Goal: Navigation & Orientation: Find specific page/section

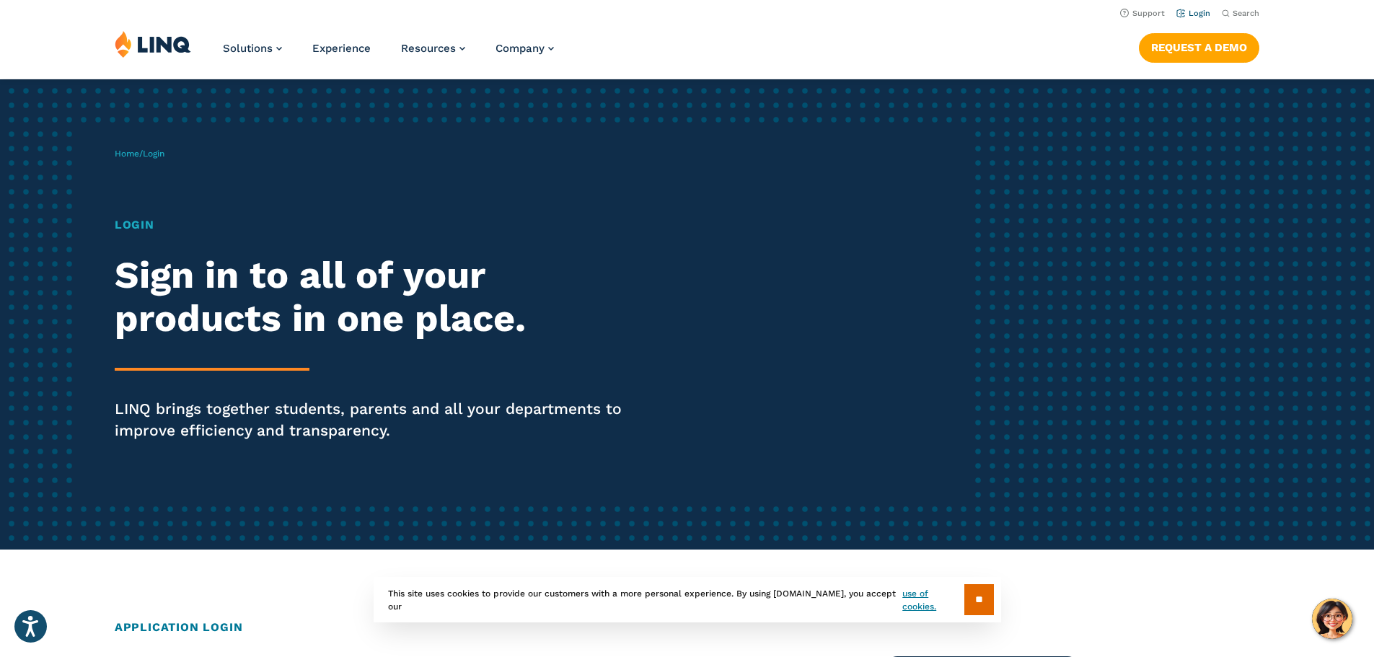
click at [1186, 14] on link "Login" at bounding box center [1193, 13] width 34 height 9
click at [164, 45] on img at bounding box center [153, 43] width 76 height 27
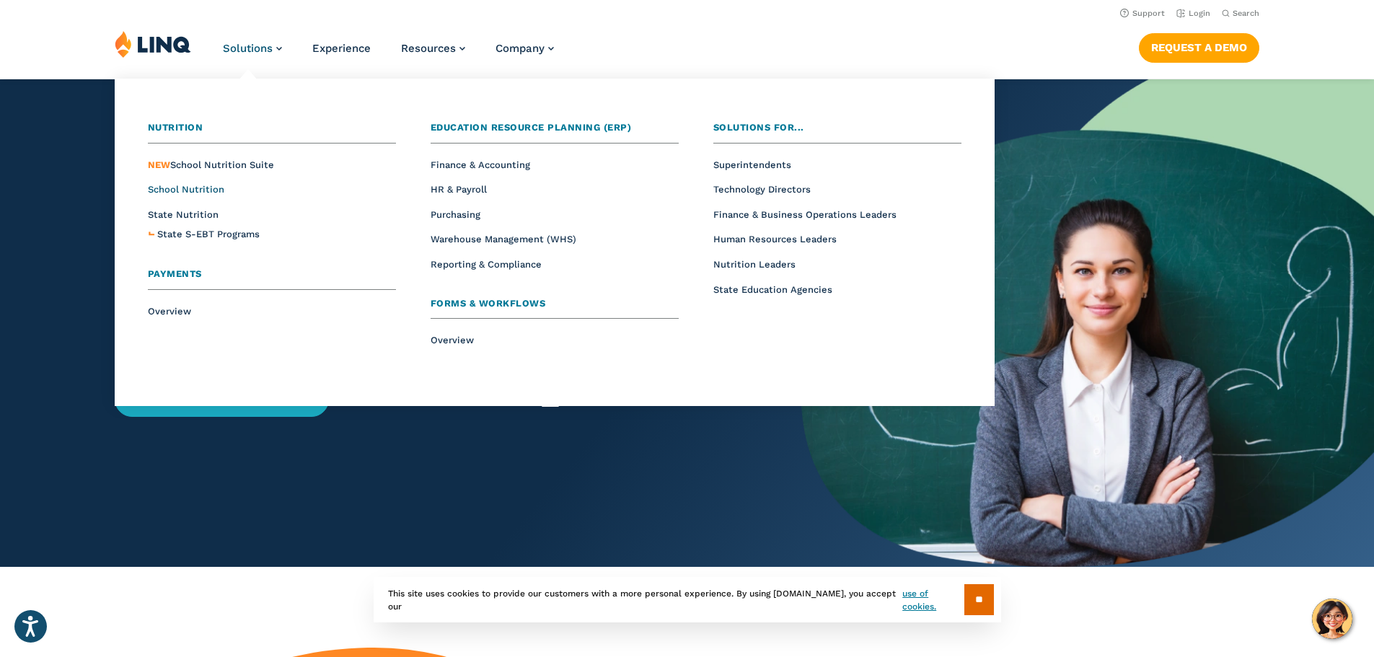
click at [204, 189] on span "School Nutrition" at bounding box center [186, 189] width 76 height 11
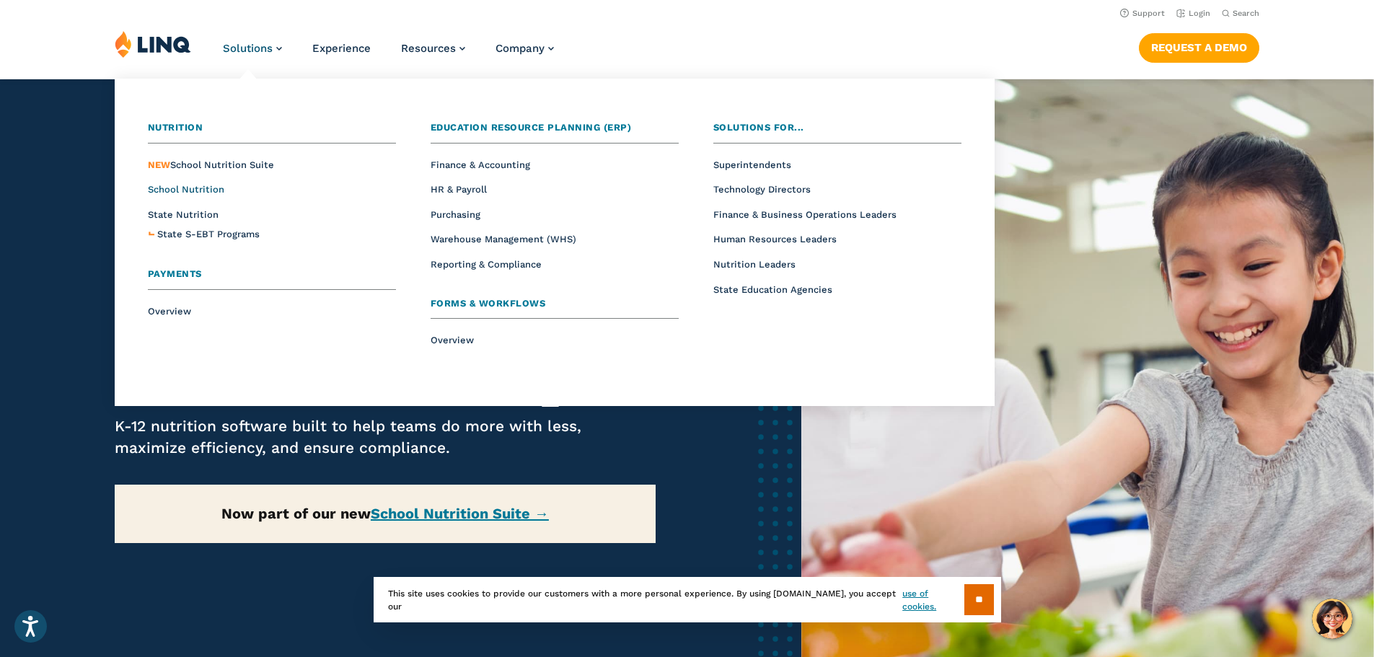
click at [198, 192] on span "School Nutrition" at bounding box center [186, 189] width 76 height 11
click at [195, 186] on span "School Nutrition" at bounding box center [186, 189] width 76 height 11
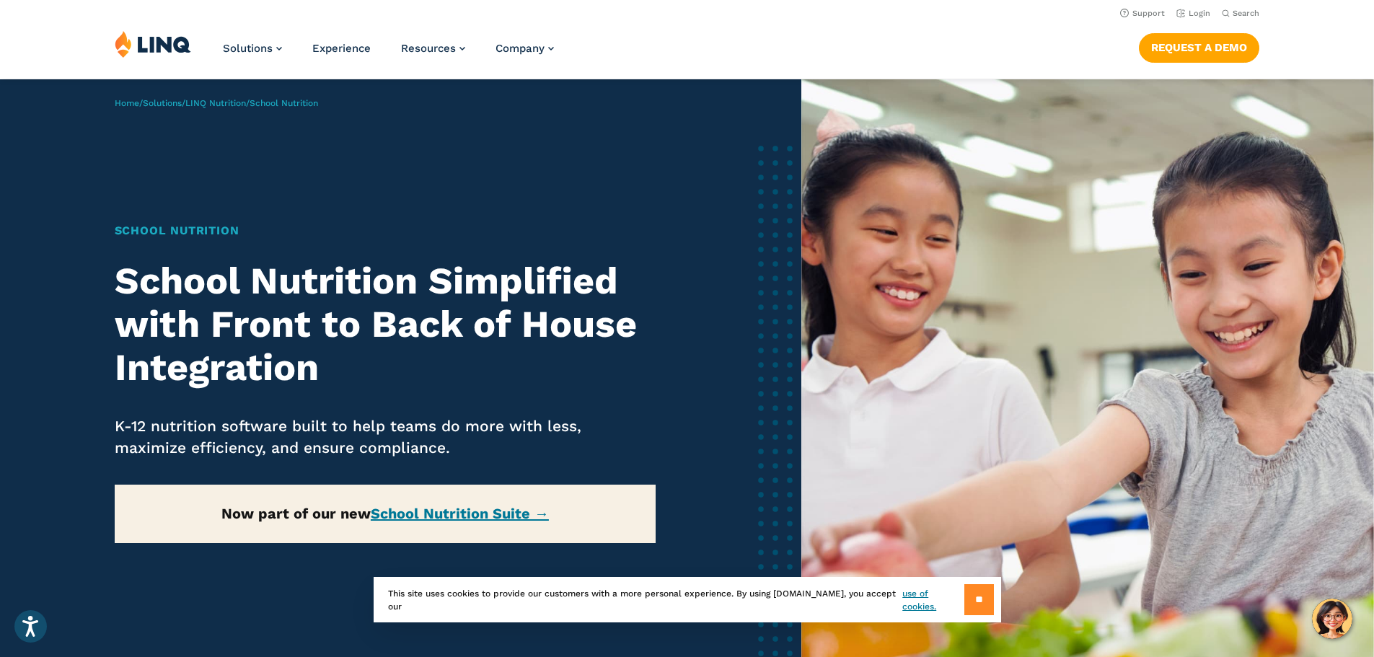
click at [990, 607] on input "**" at bounding box center [979, 599] width 30 height 31
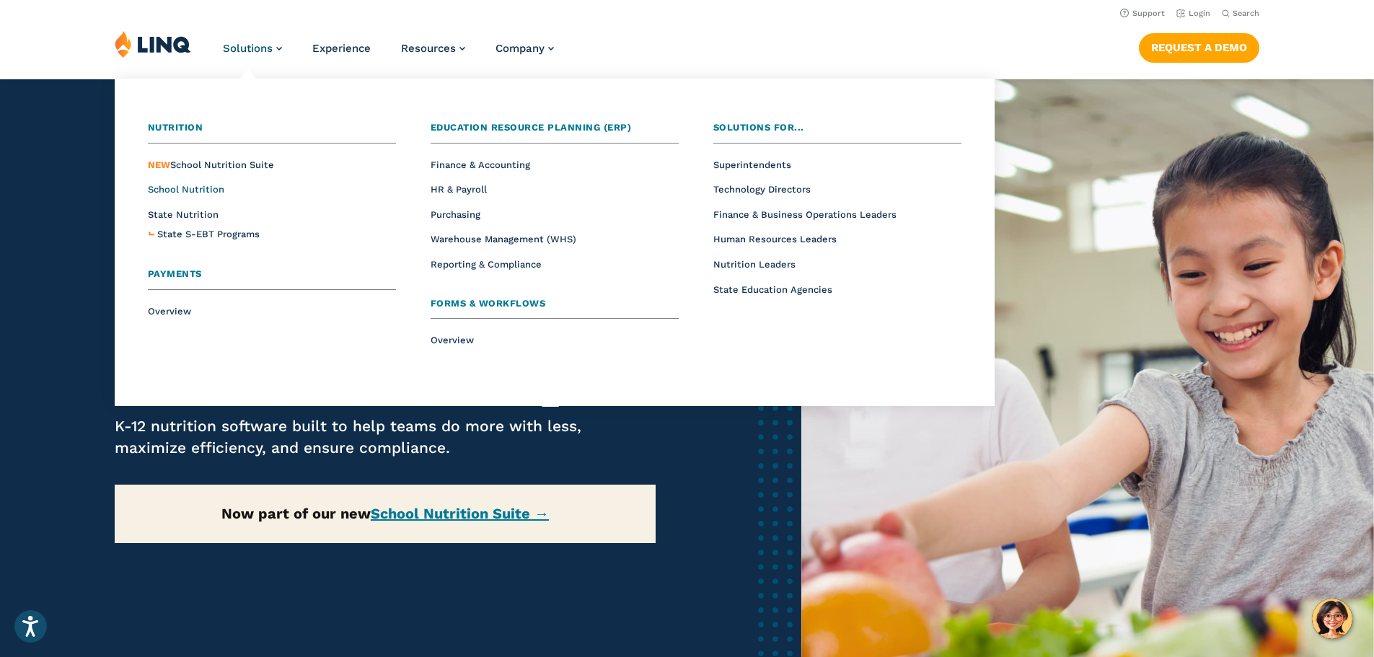
click at [208, 191] on span "School Nutrition" at bounding box center [186, 189] width 76 height 11
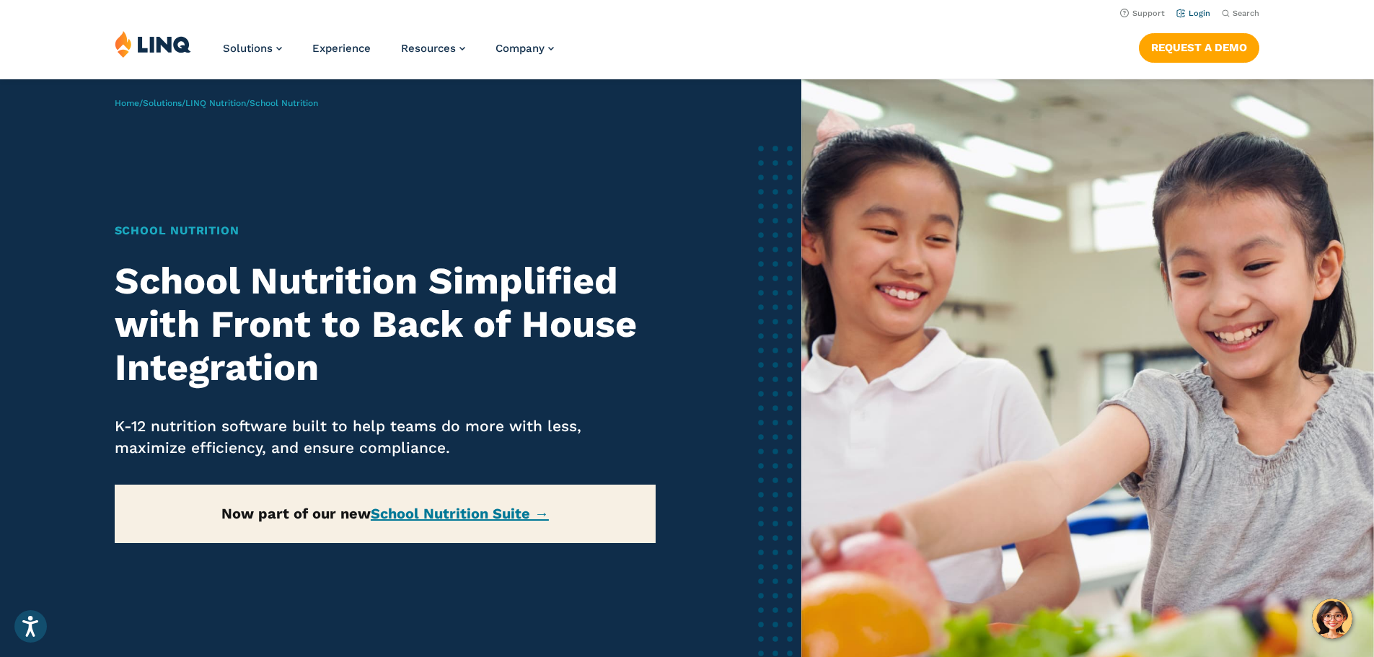
click at [1196, 14] on link "Login" at bounding box center [1193, 13] width 34 height 9
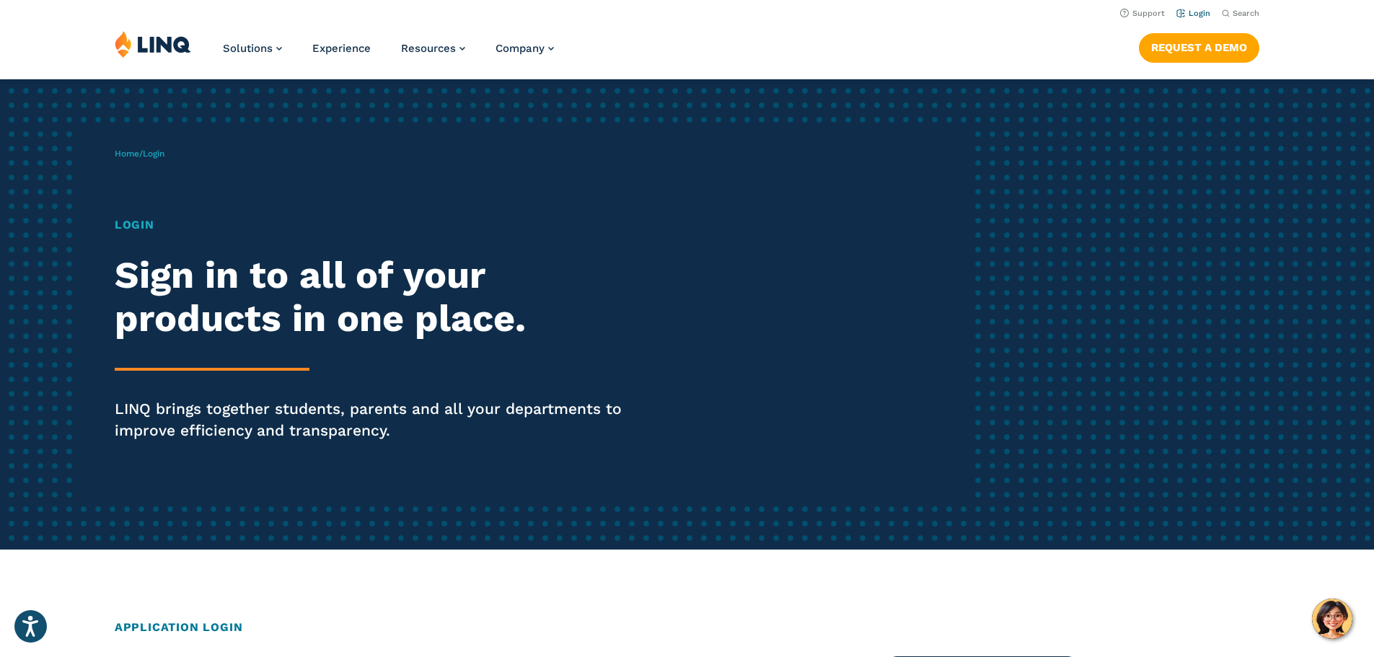
click at [1193, 14] on link "Login" at bounding box center [1193, 13] width 34 height 9
click at [135, 224] on h1 "Login" at bounding box center [379, 224] width 529 height 17
click at [774, 502] on div "Home / Login Login Sign in to all of your products in one place. LINQ brings to…" at bounding box center [687, 314] width 1374 height 470
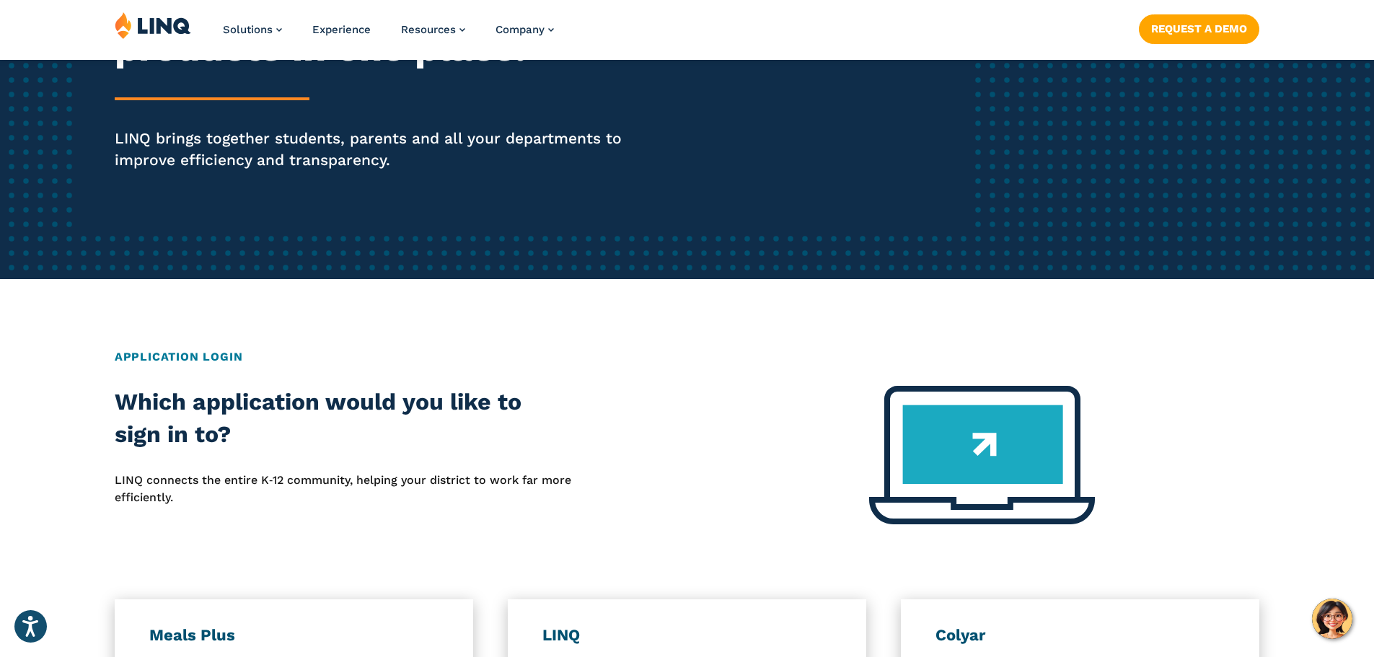
scroll to position [288, 0]
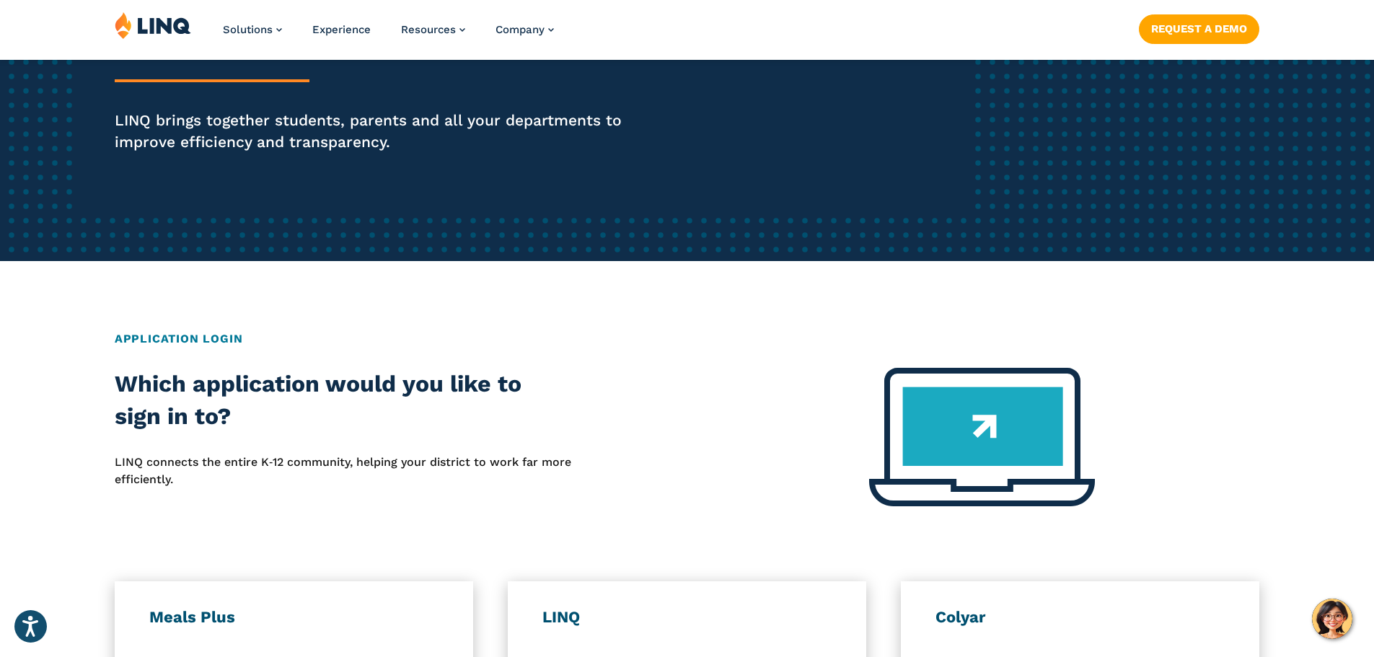
click at [157, 28] on img at bounding box center [153, 25] width 76 height 27
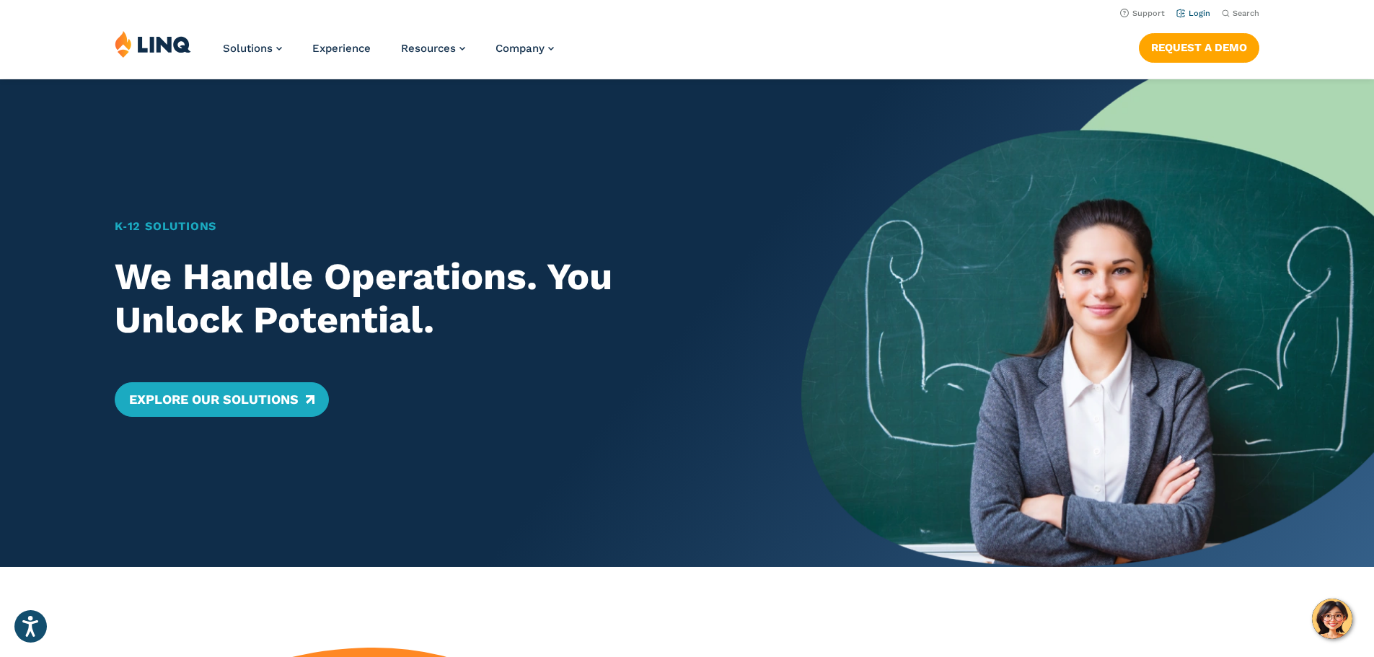
click at [1193, 11] on link "Login" at bounding box center [1193, 13] width 34 height 9
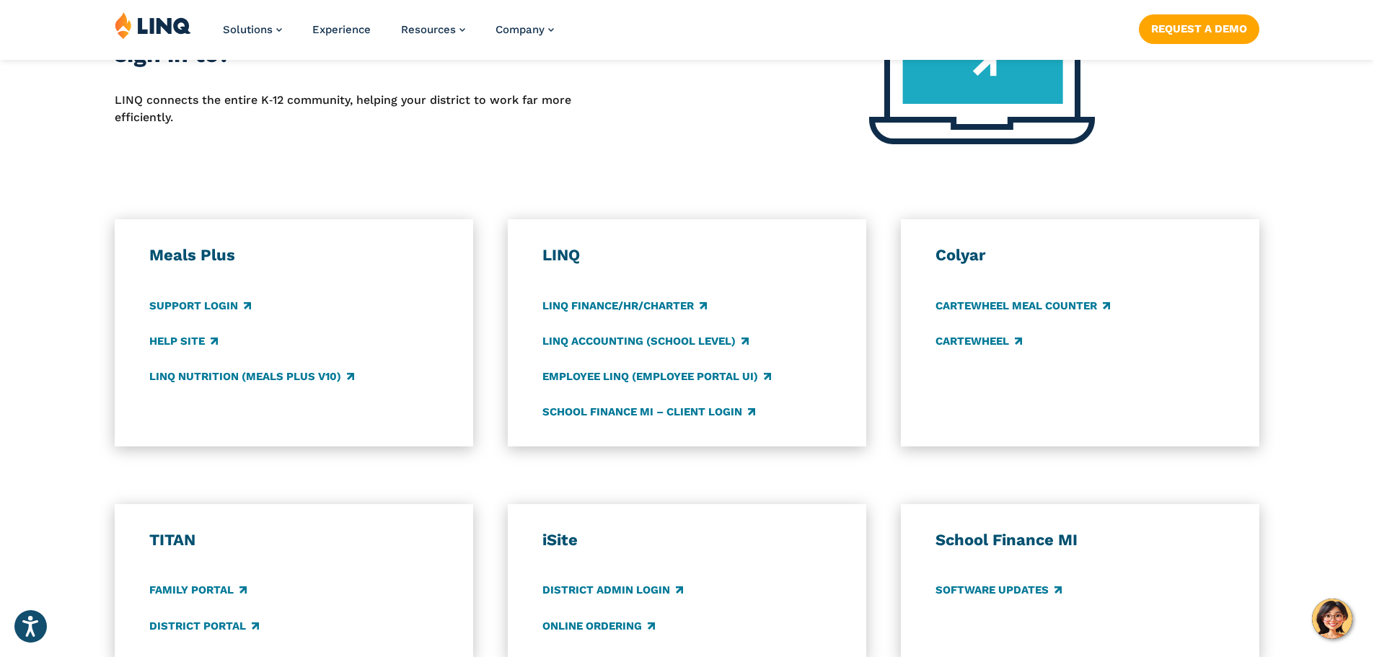
scroll to position [865, 0]
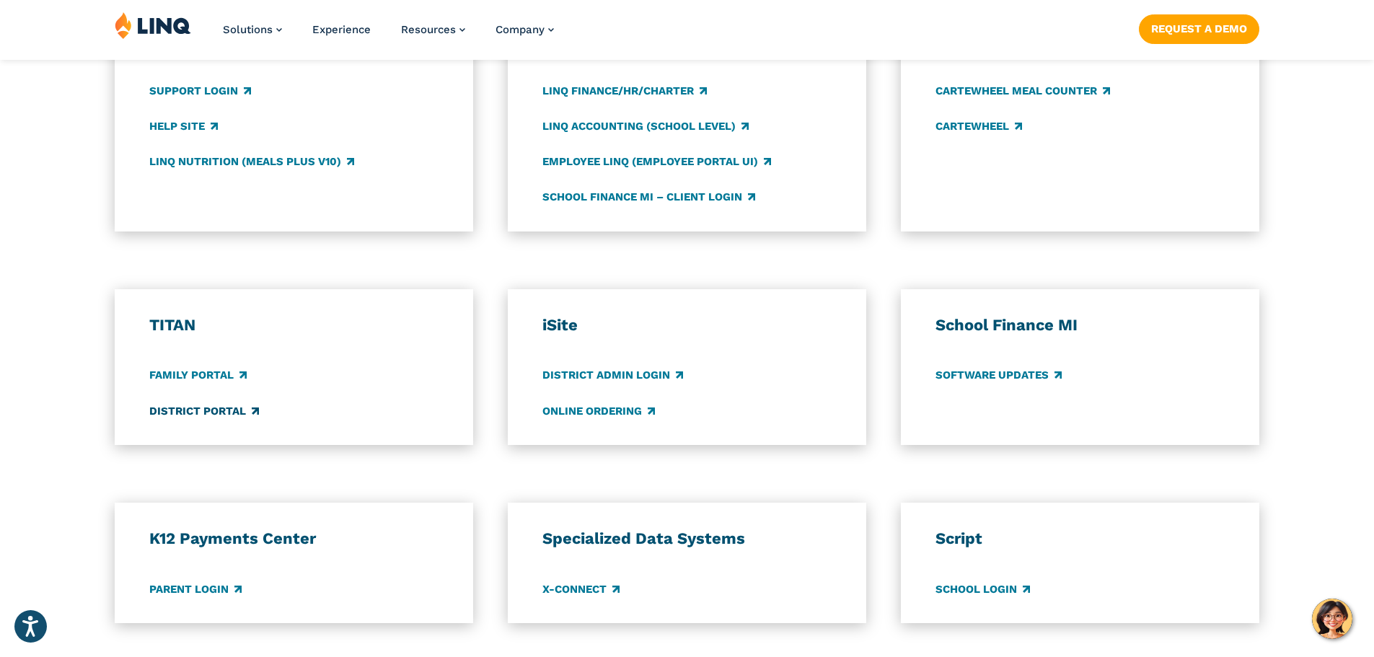
click at [182, 413] on link "District Portal" at bounding box center [204, 411] width 110 height 16
click at [199, 590] on link "Parent Login" at bounding box center [195, 589] width 92 height 16
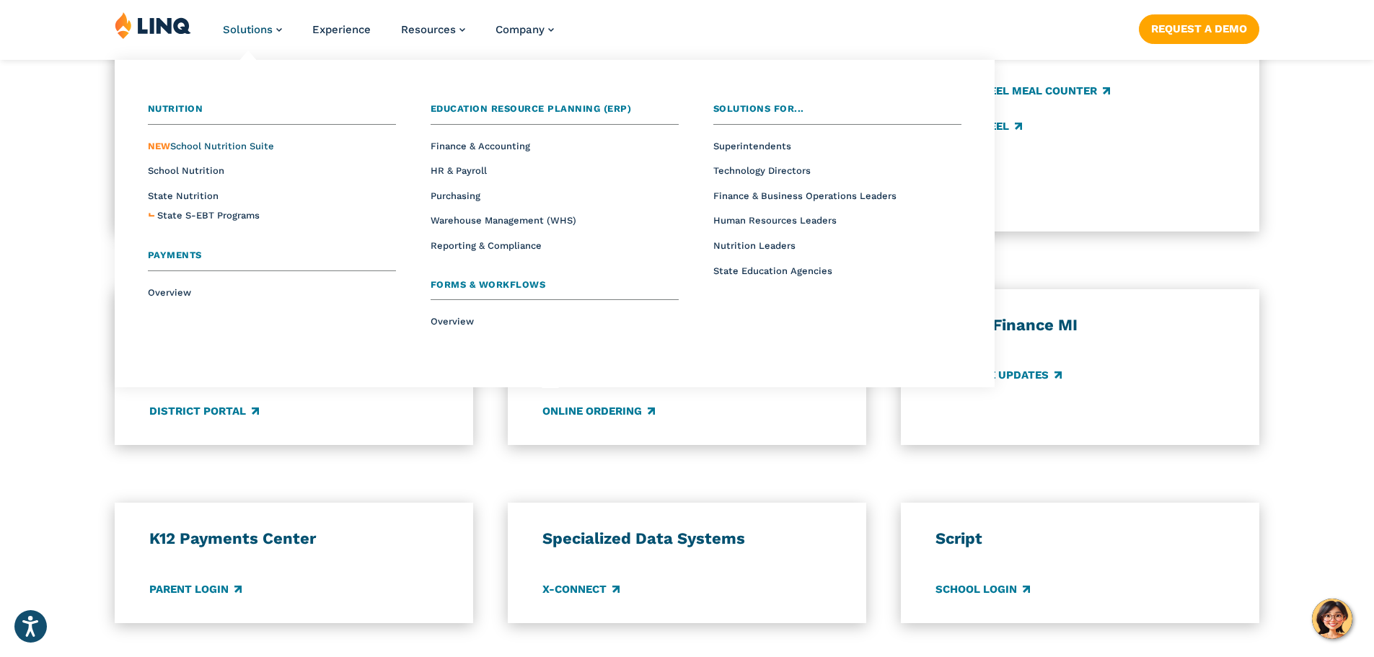
click at [239, 149] on span "NEW School Nutrition Suite" at bounding box center [211, 146] width 126 height 11
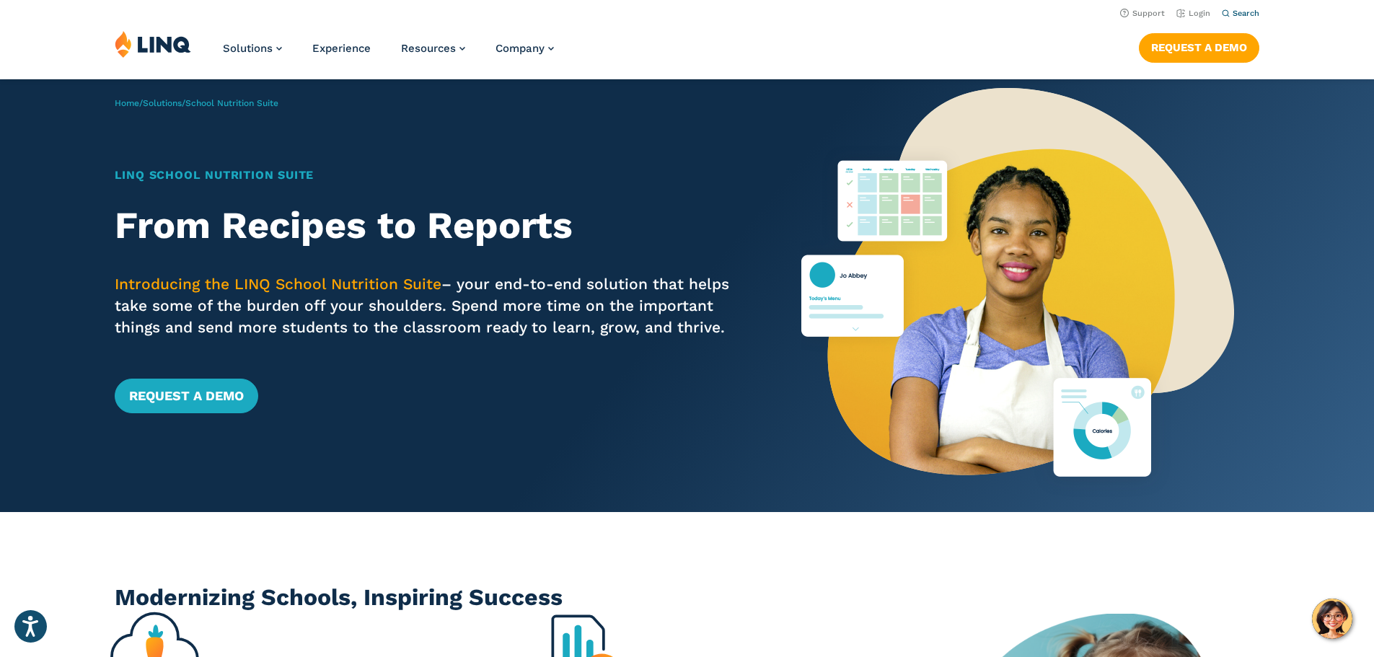
click at [1235, 14] on span "Search" at bounding box center [1246, 13] width 27 height 9
click at [927, 34] on div "Solutions Nutrition Overview NEW School Nutrition Suite School Nutrition State …" at bounding box center [687, 54] width 1374 height 48
click at [1202, 15] on link "Login" at bounding box center [1193, 13] width 34 height 9
